Goal: Transaction & Acquisition: Purchase product/service

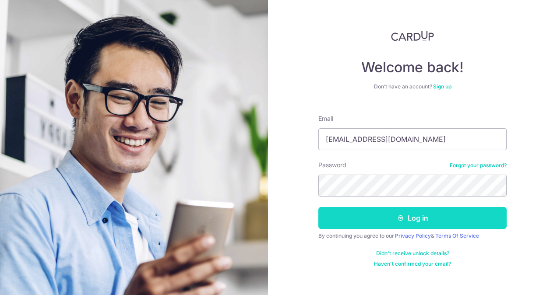
click at [416, 217] on button "Log in" at bounding box center [412, 218] width 188 height 22
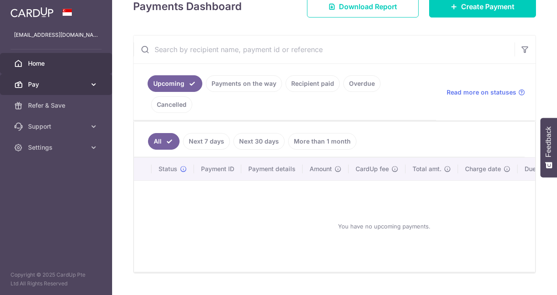
click at [90, 86] on icon at bounding box center [93, 84] width 9 height 9
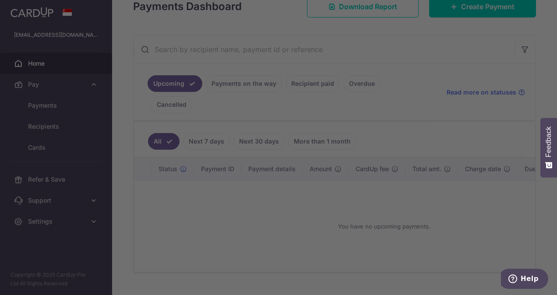
click at [49, 107] on div at bounding box center [281, 149] width 563 height 298
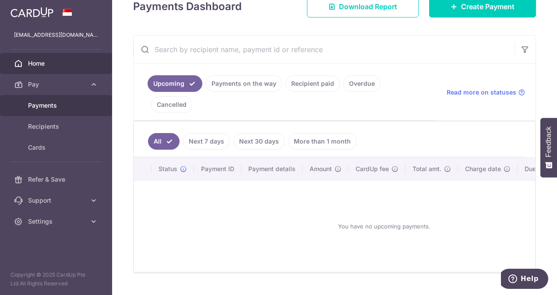
click at [54, 105] on span "Payments" at bounding box center [57, 105] width 58 height 9
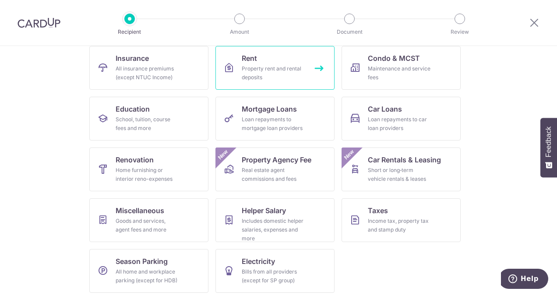
scroll to position [95, 0]
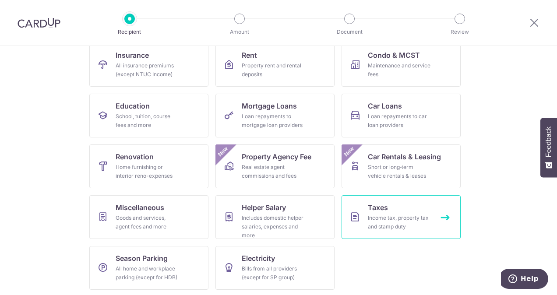
click at [374, 216] on div "Income tax, property tax and stamp duty" at bounding box center [399, 223] width 63 height 18
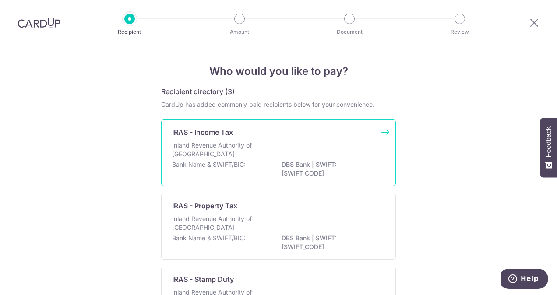
click at [226, 145] on p "Inland Revenue Authority of Singapore" at bounding box center [218, 150] width 93 height 18
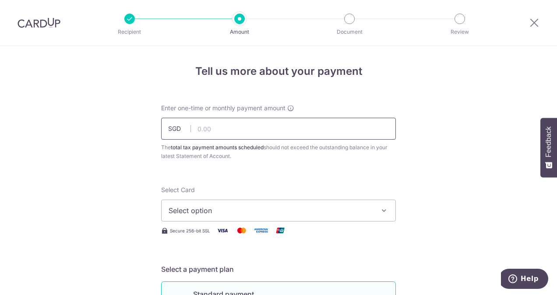
click at [236, 127] on input "text" at bounding box center [278, 129] width 235 height 22
type input "500.00"
click at [386, 209] on button "Select option" at bounding box center [278, 211] width 235 height 22
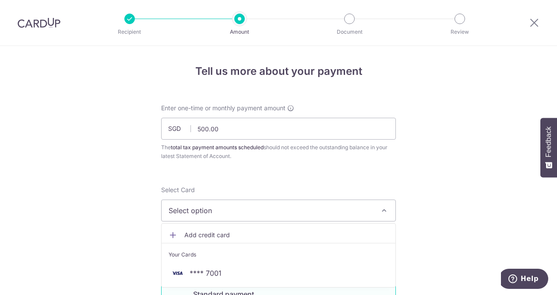
click at [201, 233] on span "Add credit card" at bounding box center [286, 235] width 204 height 9
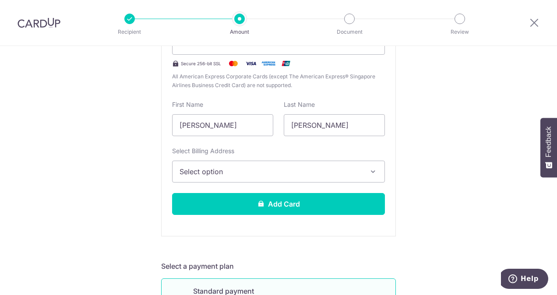
scroll to position [244, 0]
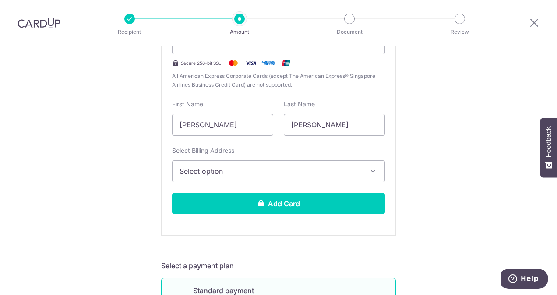
click at [370, 173] on icon "button" at bounding box center [373, 171] width 9 height 9
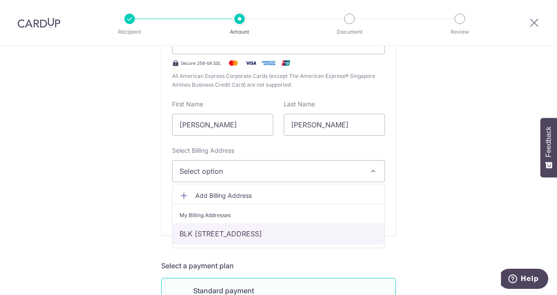
click at [249, 233] on link "BLK 143 JALAN BUKIT MERAH #10-1134, Singapore, Singapore-160143" at bounding box center [279, 233] width 212 height 21
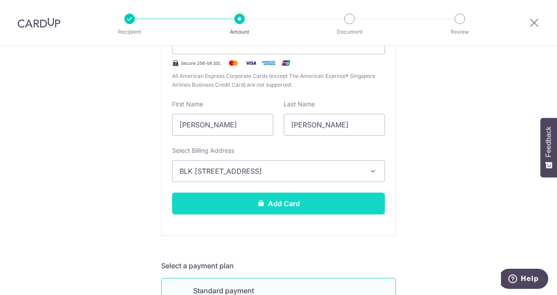
click at [284, 202] on button "Add Card" at bounding box center [278, 204] width 213 height 22
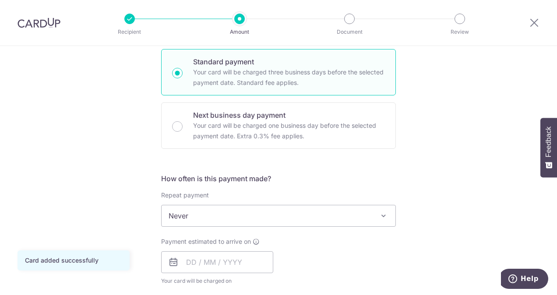
scroll to position [285, 0]
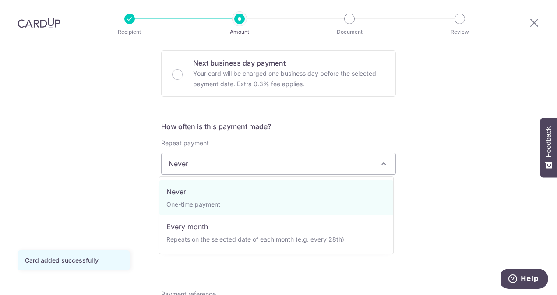
click at [383, 164] on span at bounding box center [383, 164] width 11 height 11
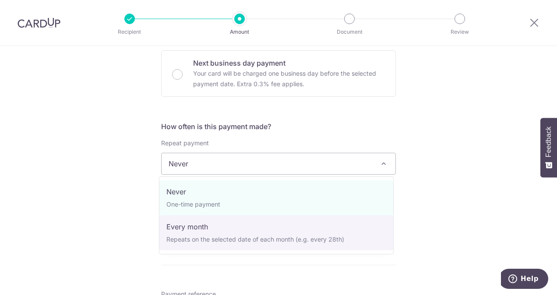
select select "3"
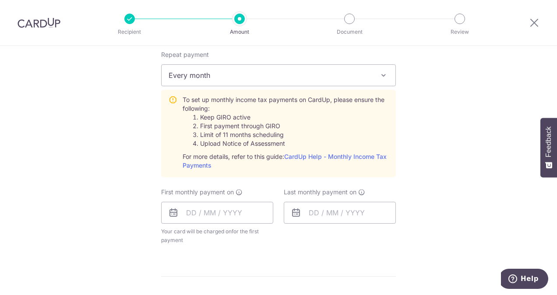
scroll to position [374, 0]
click at [244, 214] on input "text" at bounding box center [217, 213] width 112 height 22
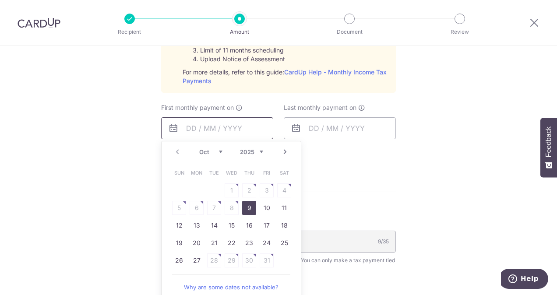
scroll to position [480, 0]
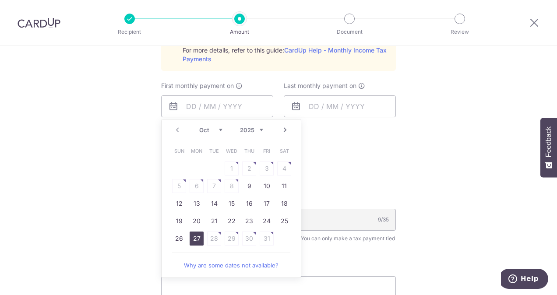
click at [194, 238] on link "27" at bounding box center [197, 239] width 14 height 14
type input "27/10/2025"
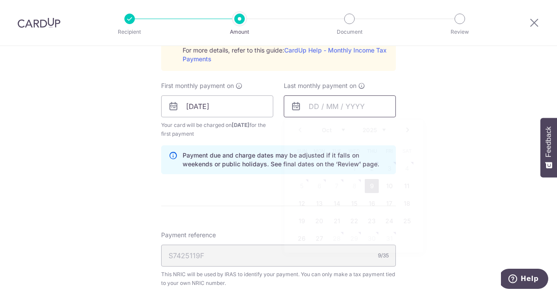
click at [359, 111] on input "text" at bounding box center [340, 106] width 112 height 22
click at [439, 93] on div "Tell us more about your payment Enter one-time or monthly payment amount SGD 50…" at bounding box center [278, 40] width 557 height 949
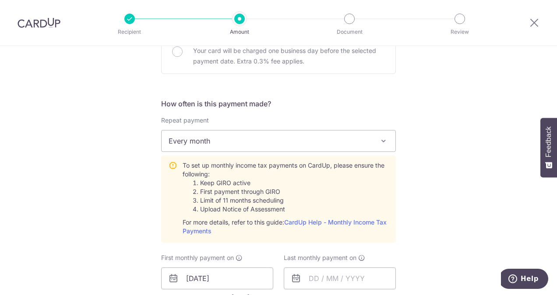
scroll to position [308, 0]
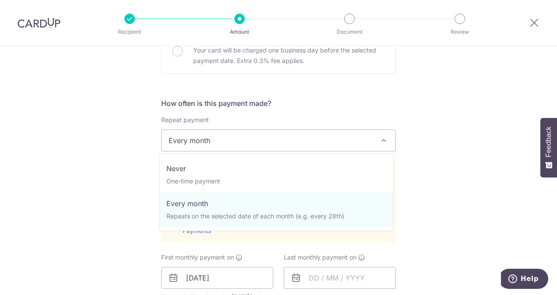
click at [383, 141] on span at bounding box center [383, 140] width 11 height 11
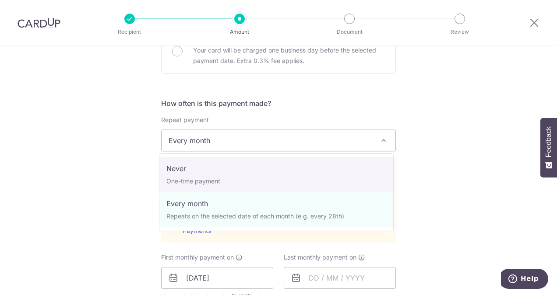
select select "1"
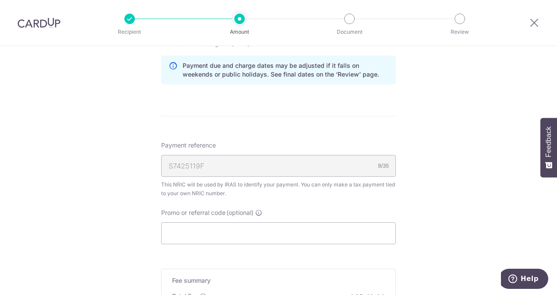
scroll to position [416, 0]
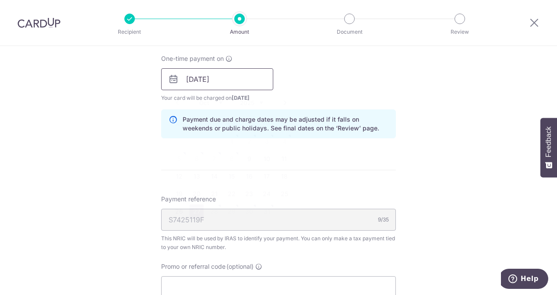
click at [223, 83] on input "27/10/2025" at bounding box center [217, 79] width 112 height 22
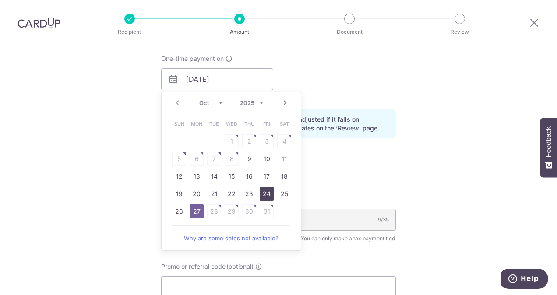
click at [269, 196] on link "24" at bounding box center [267, 194] width 14 height 14
type input "24/10/2025"
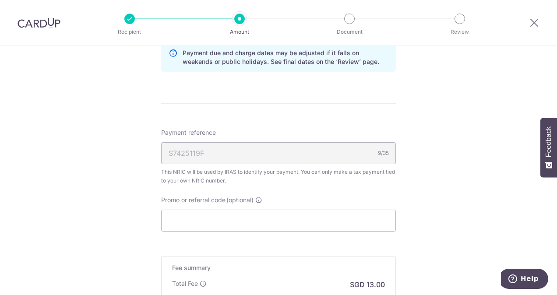
scroll to position [485, 0]
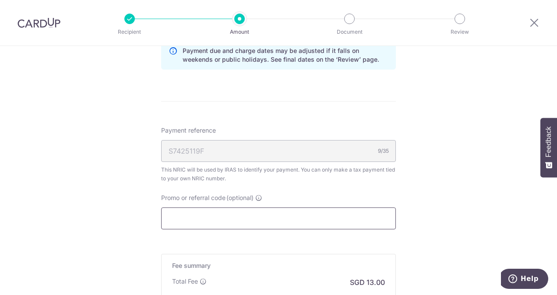
click at [241, 216] on input "Promo or referral code (optional)" at bounding box center [278, 219] width 235 height 22
paste input "OCBC90N155"
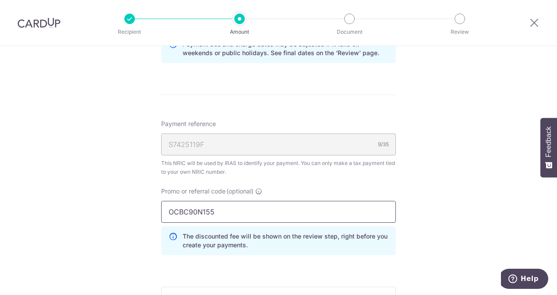
scroll to position [640, 0]
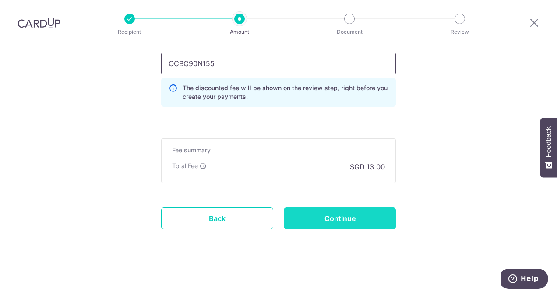
type input "OCBC90N155"
click at [345, 217] on input "Continue" at bounding box center [340, 219] width 112 height 22
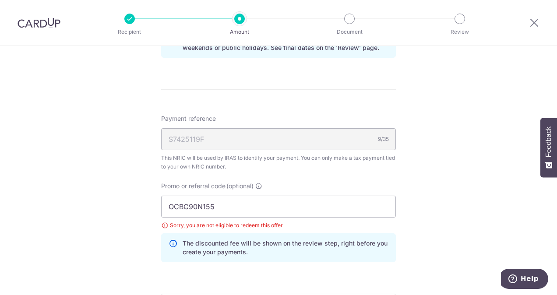
scroll to position [496, 0]
click at [245, 205] on input "OCBC90N155" at bounding box center [278, 207] width 235 height 22
type input "O"
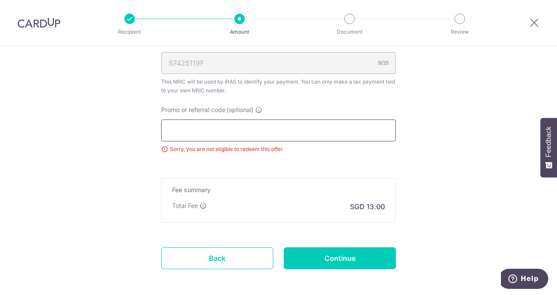
scroll to position [612, 0]
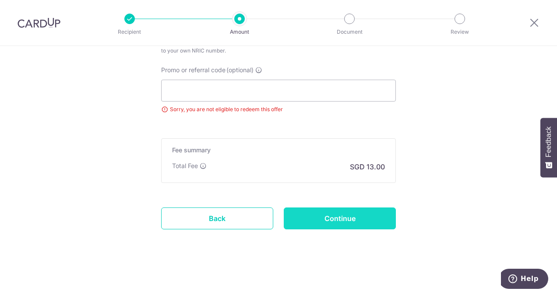
click at [343, 217] on input "Continue" at bounding box center [340, 219] width 112 height 22
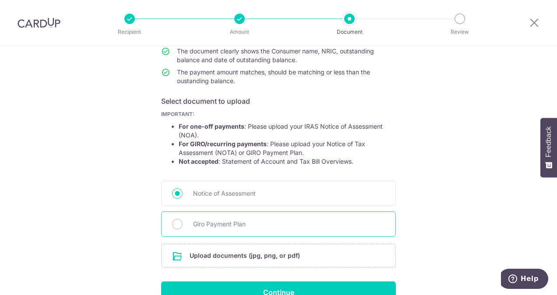
scroll to position [152, 0]
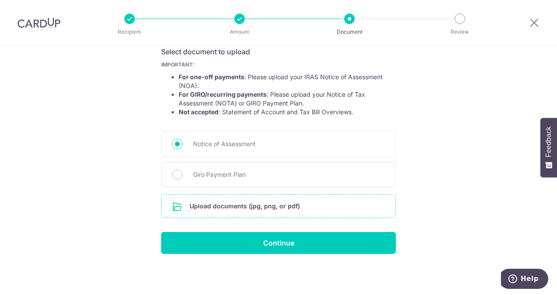
click at [268, 206] on input "file" at bounding box center [279, 206] width 234 height 23
click at [533, 24] on icon at bounding box center [534, 22] width 11 height 11
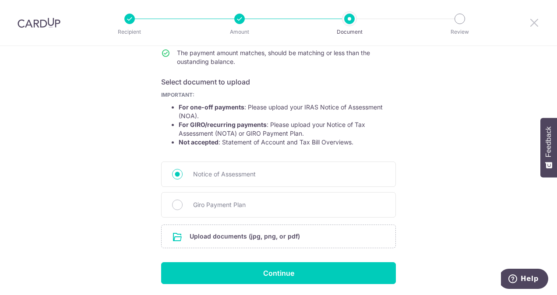
scroll to position [122, 0]
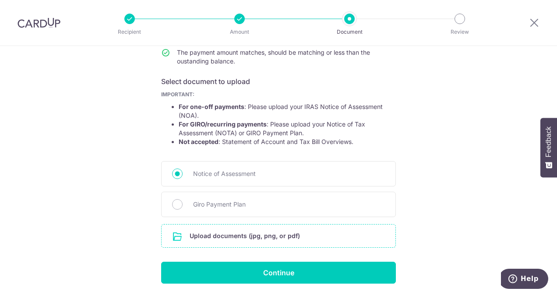
click at [262, 238] on input "file" at bounding box center [279, 236] width 234 height 23
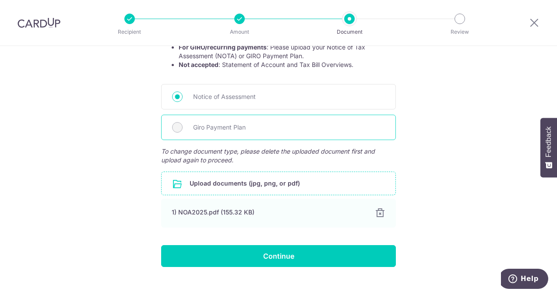
scroll to position [212, 0]
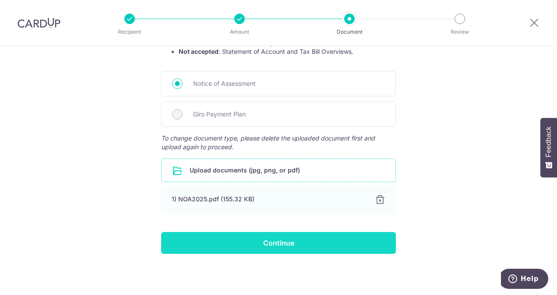
click at [287, 244] on input "Continue" at bounding box center [278, 243] width 235 height 22
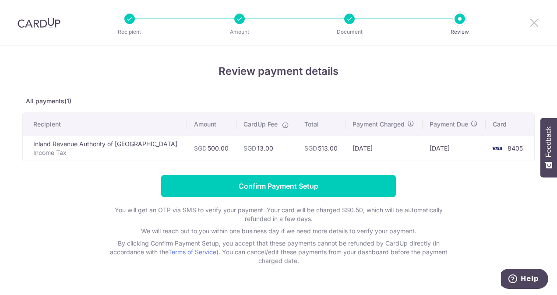
click at [535, 23] on icon at bounding box center [534, 22] width 11 height 11
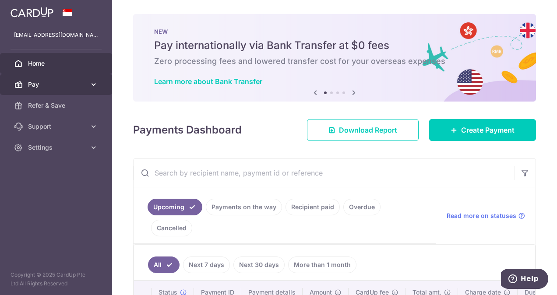
click at [90, 86] on icon at bounding box center [93, 84] width 9 height 9
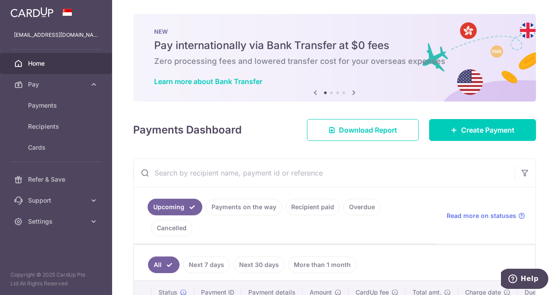
click at [352, 92] on icon at bounding box center [354, 92] width 11 height 11
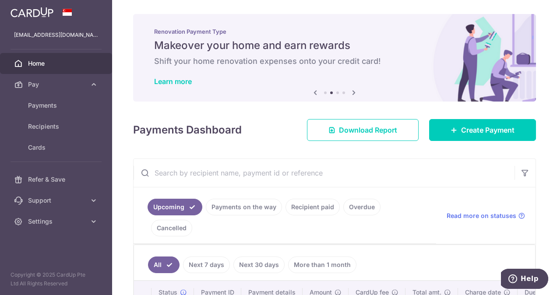
click at [352, 92] on icon at bounding box center [354, 92] width 11 height 11
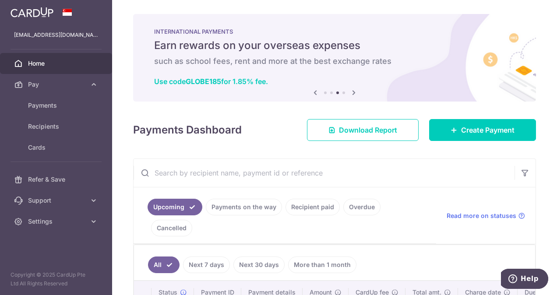
click at [352, 92] on icon at bounding box center [354, 92] width 11 height 11
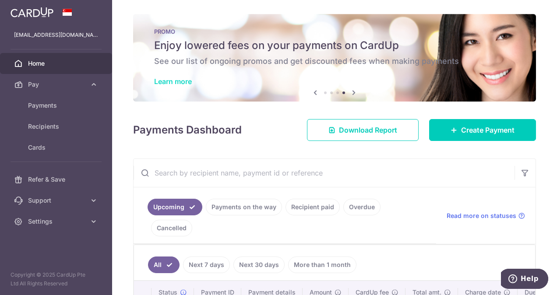
click at [180, 81] on link "Learn more" at bounding box center [173, 81] width 38 height 9
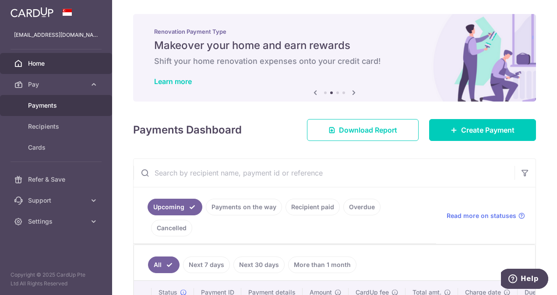
click at [83, 109] on span "Payments" at bounding box center [57, 105] width 58 height 9
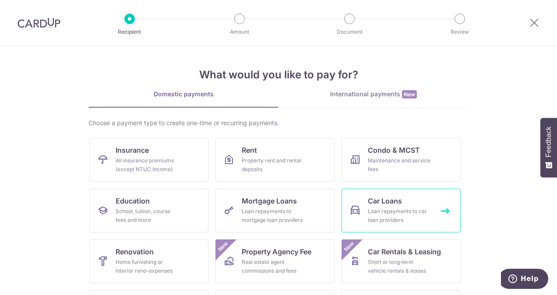
scroll to position [97, 0]
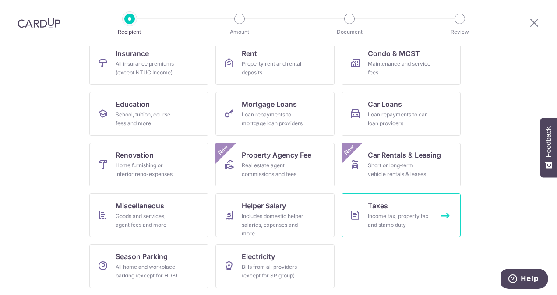
click at [395, 226] on div "Income tax, property tax and stamp duty" at bounding box center [399, 221] width 63 height 18
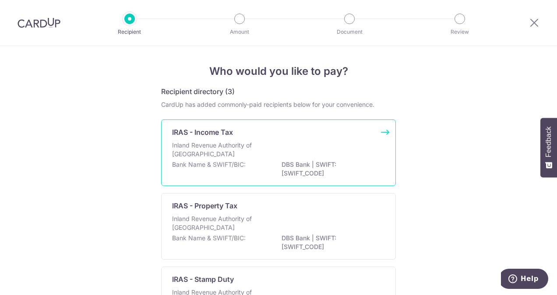
click at [227, 155] on p "Inland Revenue Authority of [GEOGRAPHIC_DATA]" at bounding box center [218, 150] width 93 height 18
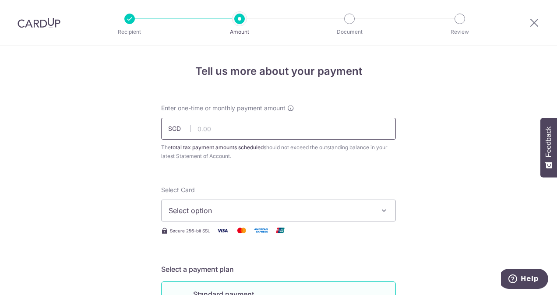
click at [234, 129] on input "text" at bounding box center [278, 129] width 235 height 22
type input "500.00"
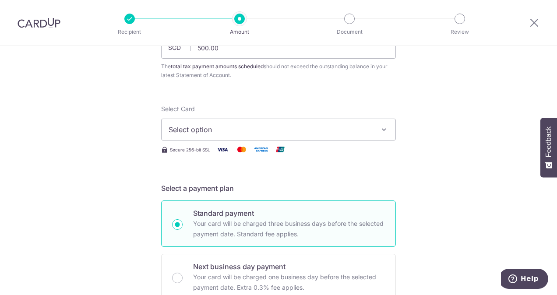
scroll to position [80, 0]
click at [383, 128] on icon "button" at bounding box center [384, 131] width 9 height 9
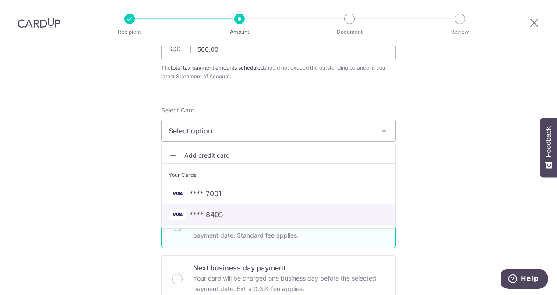
click at [210, 214] on span "**** 8405" at bounding box center [207, 214] width 34 height 11
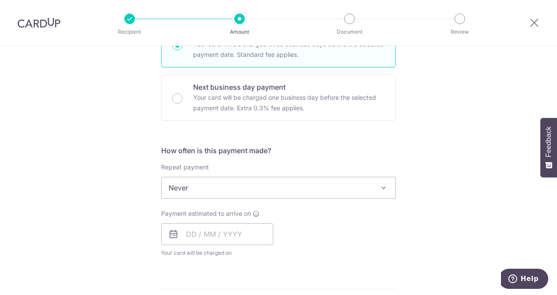
scroll to position [323, 0]
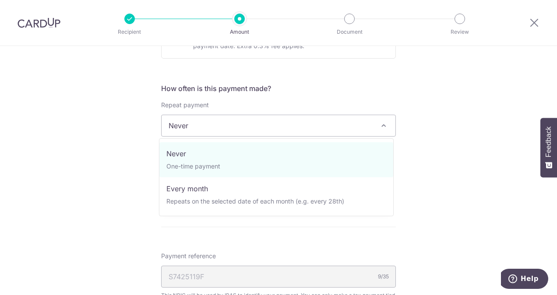
click at [381, 124] on span at bounding box center [383, 125] width 11 height 11
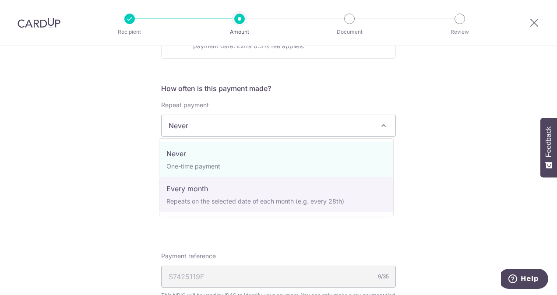
select select "3"
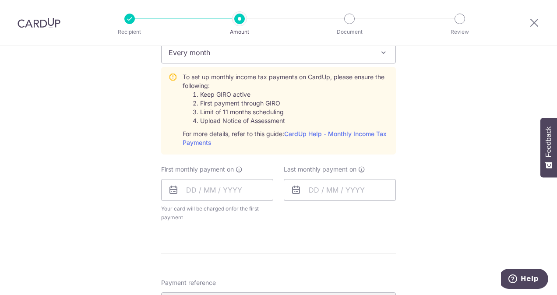
scroll to position [403, 0]
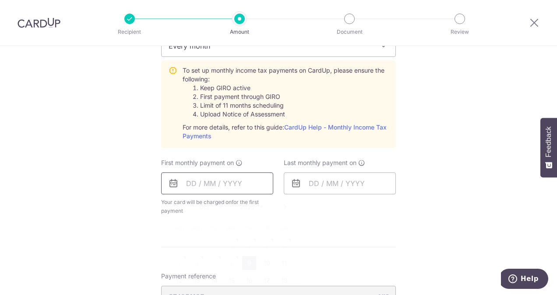
click at [231, 191] on input "text" at bounding box center [217, 184] width 112 height 22
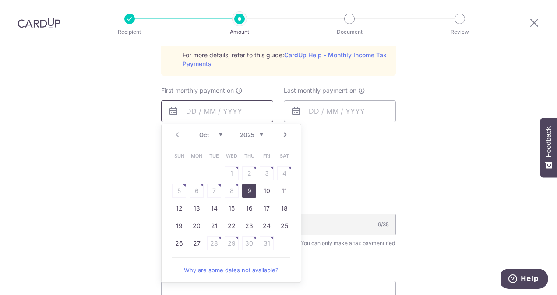
scroll to position [476, 0]
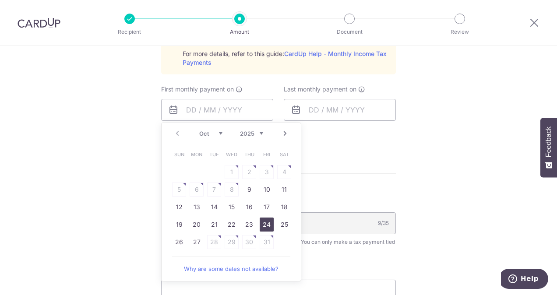
click at [263, 226] on link "24" at bounding box center [267, 225] width 14 height 14
type input "24/10/2025"
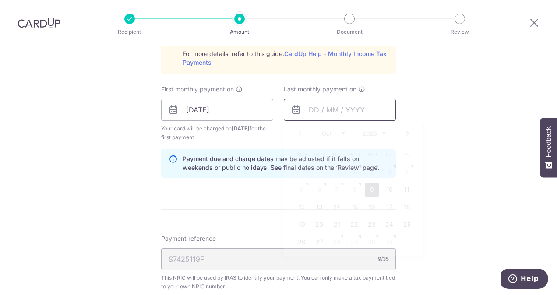
click at [382, 106] on input "text" at bounding box center [340, 110] width 112 height 22
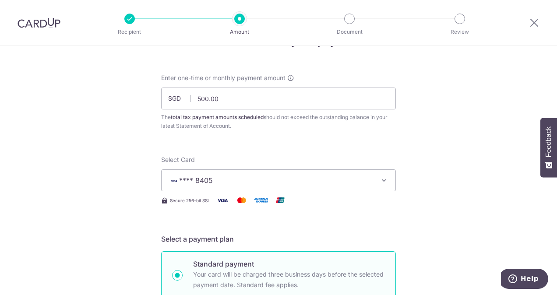
scroll to position [0, 0]
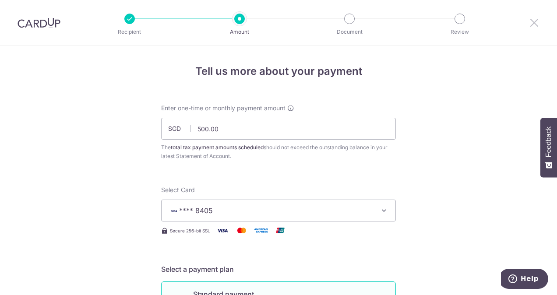
click at [533, 21] on icon at bounding box center [534, 22] width 11 height 11
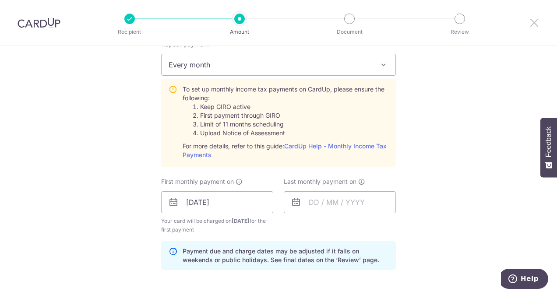
scroll to position [436, 0]
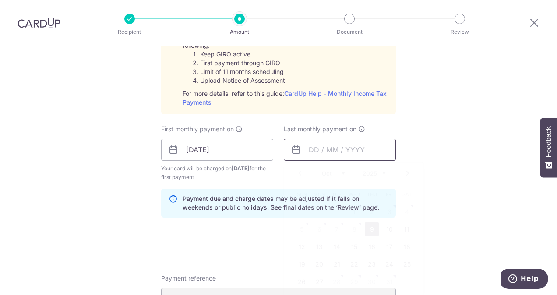
click at [329, 147] on input "text" at bounding box center [340, 150] width 112 height 22
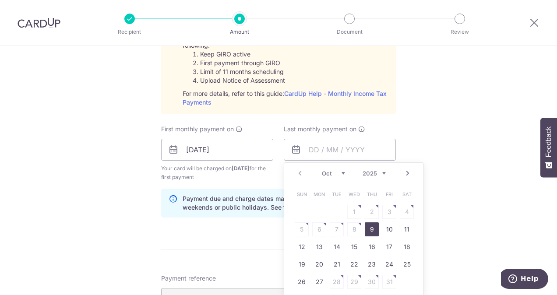
click at [406, 173] on link "Next" at bounding box center [408, 173] width 11 height 11
click at [354, 263] on link "24" at bounding box center [354, 265] width 14 height 14
type input "24/12/2025"
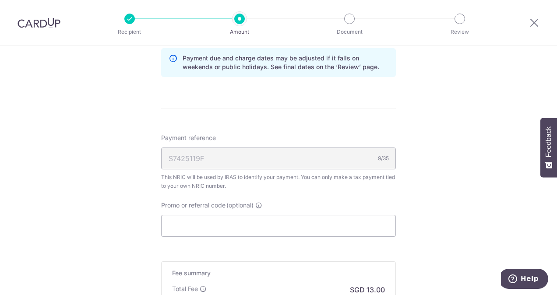
scroll to position [580, 0]
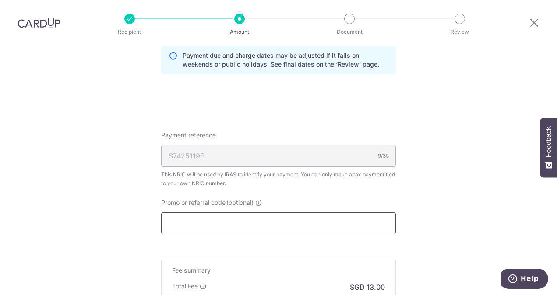
click at [321, 224] on input "Promo or referral code (optional)" at bounding box center [278, 223] width 235 height 22
paste input "VTAX25R"
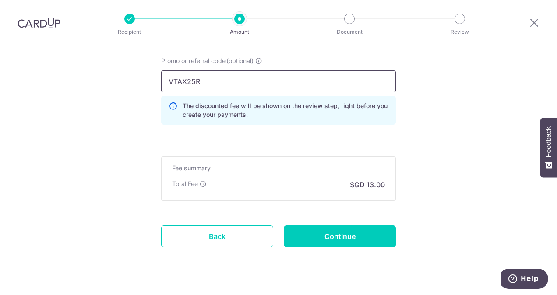
scroll to position [739, 0]
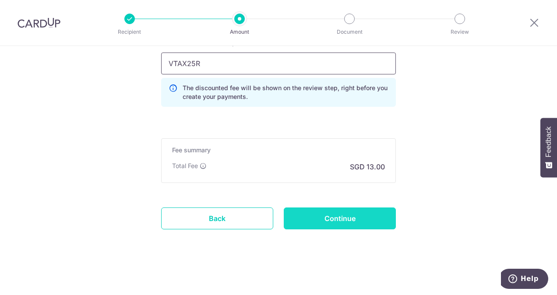
type input "VTAX25R"
click at [343, 219] on input "Continue" at bounding box center [340, 219] width 112 height 22
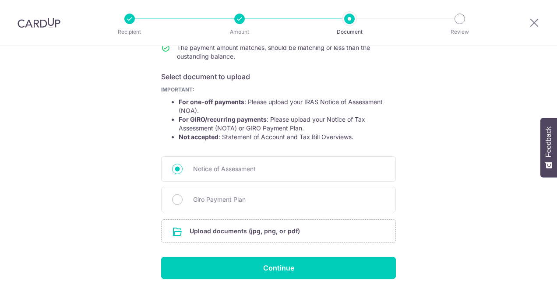
scroll to position [152, 0]
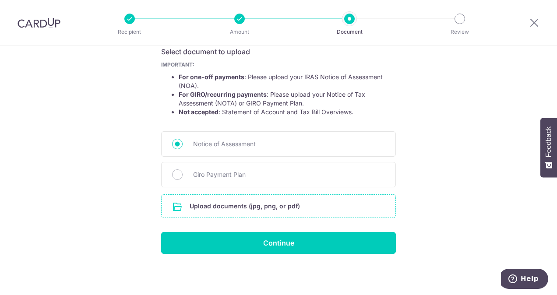
click at [292, 205] on input "file" at bounding box center [279, 206] width 234 height 23
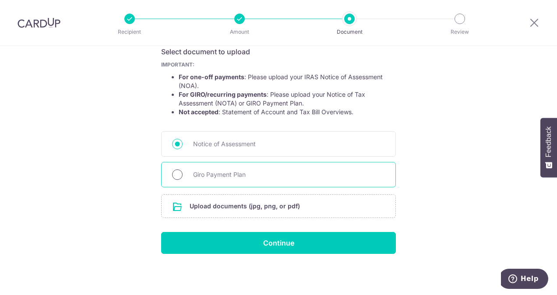
click at [180, 174] on input "Giro Payment Plan" at bounding box center [177, 175] width 11 height 11
radio input "true"
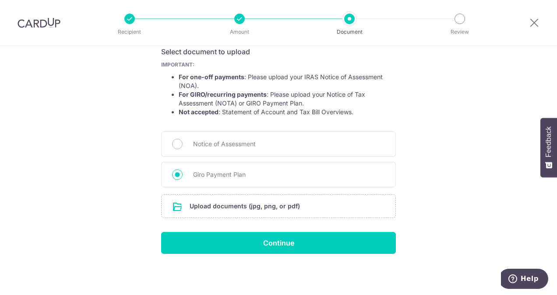
drag, startPoint x: 216, startPoint y: 285, endPoint x: 253, endPoint y: 283, distance: 36.8
click at [253, 283] on div "Help us verify your payment Your supporting documents will enable us to approve…" at bounding box center [278, 94] width 557 height 401
click at [287, 210] on input "file" at bounding box center [279, 206] width 234 height 23
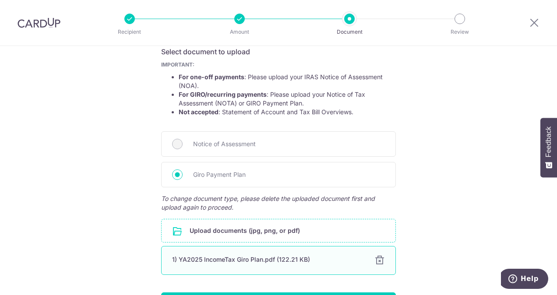
click at [266, 260] on div "1) YA2025 IncomeTax Giro Plan.pdf (122.21 KB)" at bounding box center [268, 259] width 192 height 9
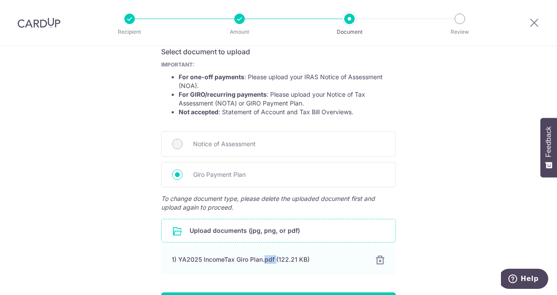
scroll to position [212, 0]
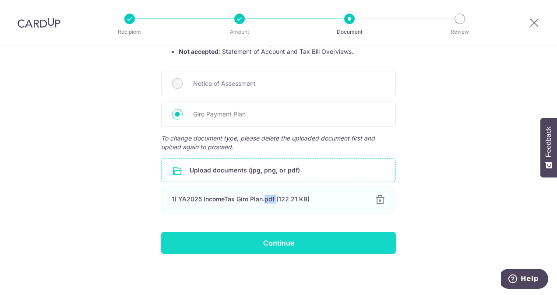
click at [287, 244] on input "Continue" at bounding box center [278, 243] width 235 height 22
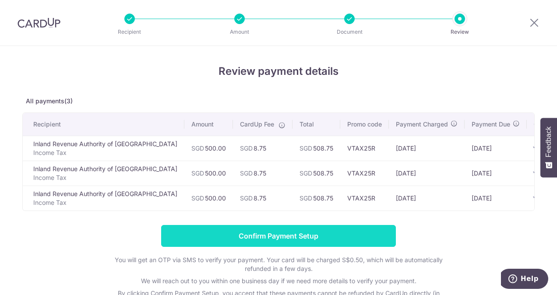
click at [309, 245] on input "Confirm Payment Setup" at bounding box center [278, 236] width 235 height 22
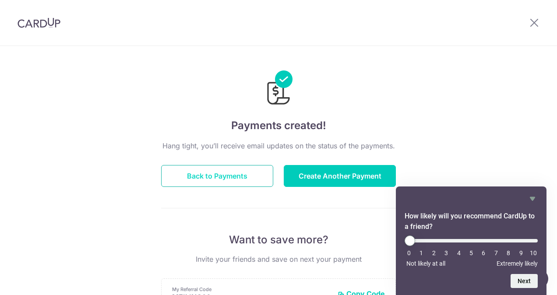
click at [212, 173] on button "Back to Payments" at bounding box center [217, 176] width 112 height 22
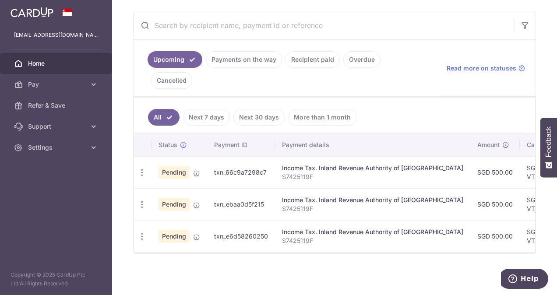
scroll to position [163, 0]
click at [94, 85] on icon at bounding box center [93, 84] width 9 height 9
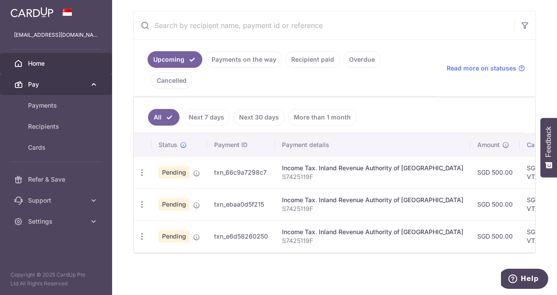
click at [95, 87] on icon at bounding box center [93, 84] width 9 height 9
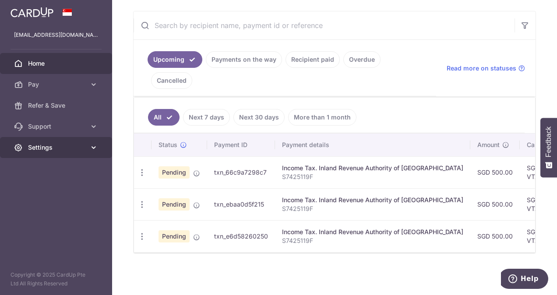
click at [93, 150] on icon at bounding box center [93, 147] width 9 height 9
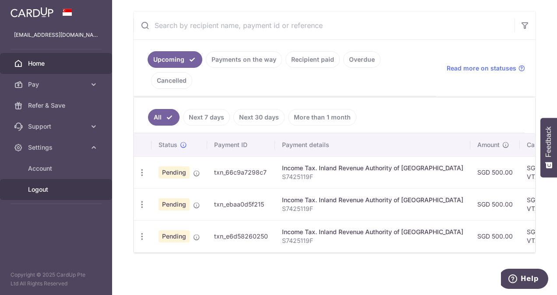
click at [43, 189] on span "Logout" at bounding box center [57, 189] width 58 height 9
